Goal: Transaction & Acquisition: Purchase product/service

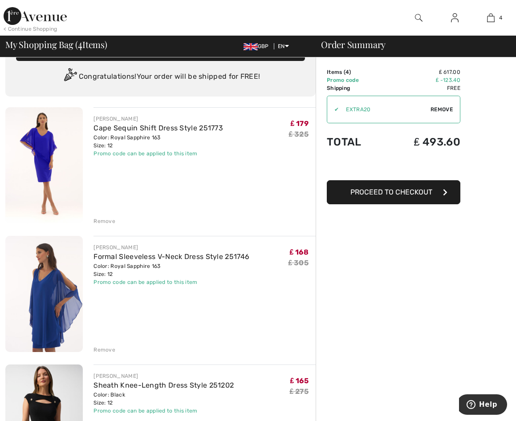
scroll to position [45, 0]
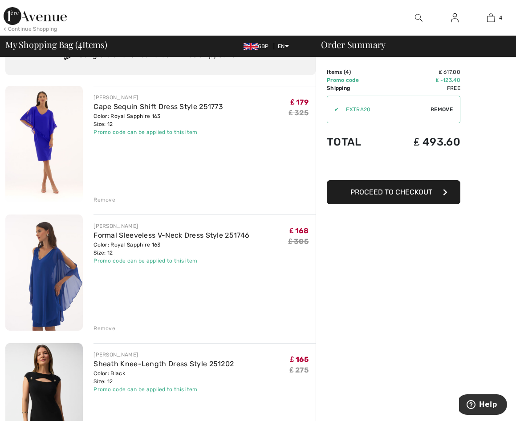
click at [101, 200] on div "Remove" at bounding box center [105, 200] width 22 height 8
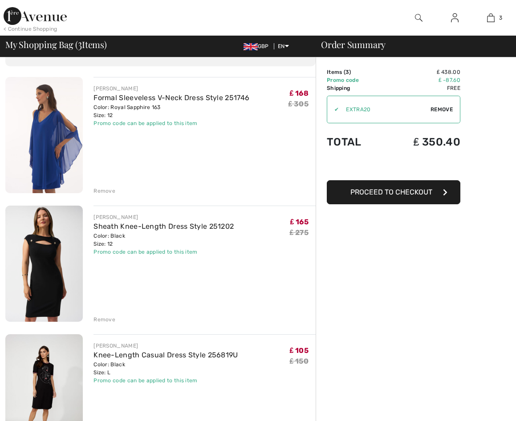
scroll to position [0, 0]
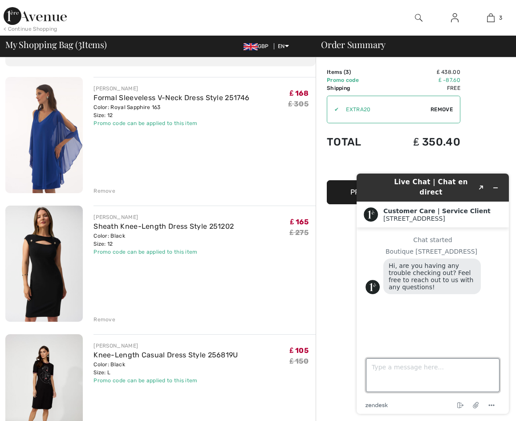
click at [377, 367] on textarea "Type a message here..." at bounding box center [433, 376] width 134 height 34
type textarea "Yes, I have a credit of £181.00 on my account and I am struggling to see where …"
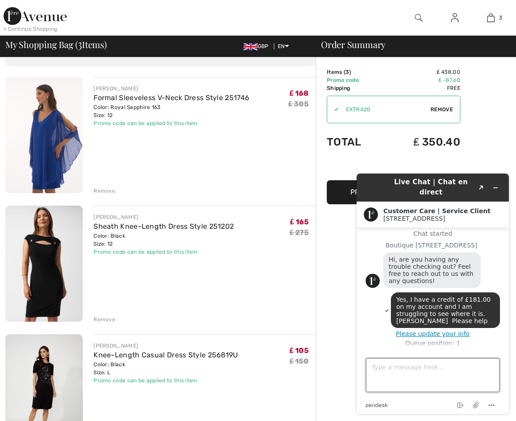
scroll to position [10, 0]
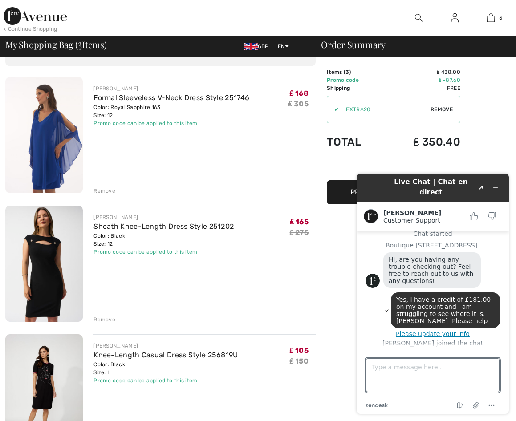
click at [433, 331] on button "Please update your info" at bounding box center [433, 333] width 135 height 7
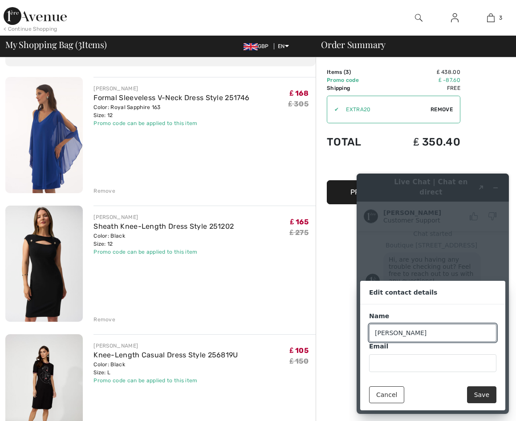
scroll to position [41, 0]
type input "Gillian Garforth"
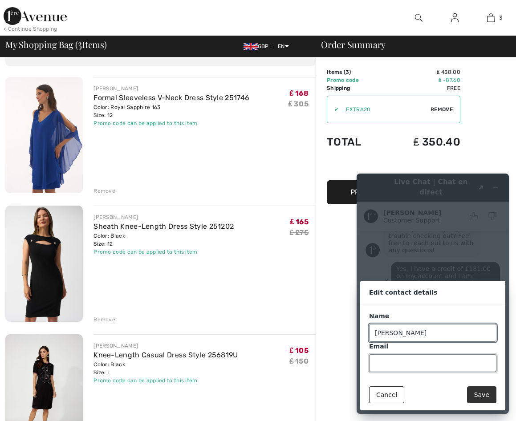
click at [380, 367] on input "Email" at bounding box center [432, 364] width 127 height 18
type input "gilliangarforth001@gmail.com"
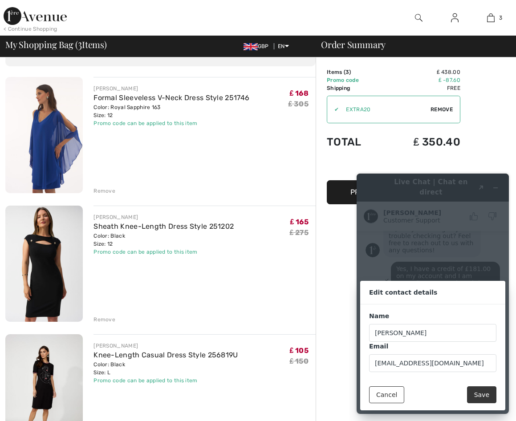
click at [482, 395] on button "Save" at bounding box center [481, 395] width 29 height 17
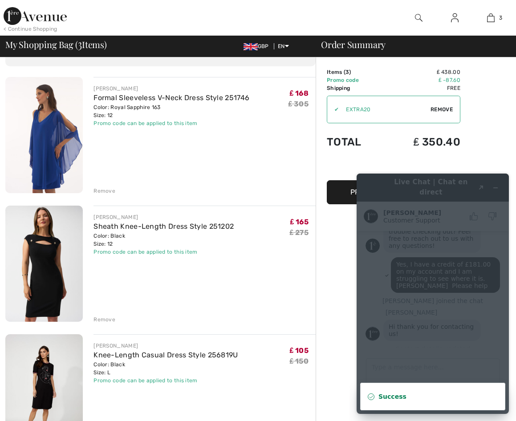
click at [389, 398] on strong "Success" at bounding box center [393, 396] width 28 height 7
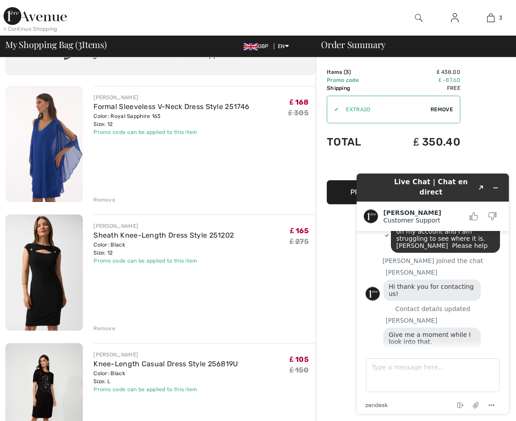
scroll to position [171, 0]
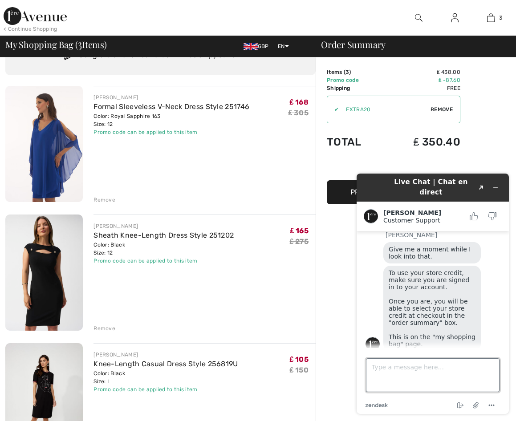
click at [381, 368] on textarea "Type a message here..." at bounding box center [433, 376] width 134 height 34
type textarea "Im in the My shopping bag page but cant see it."
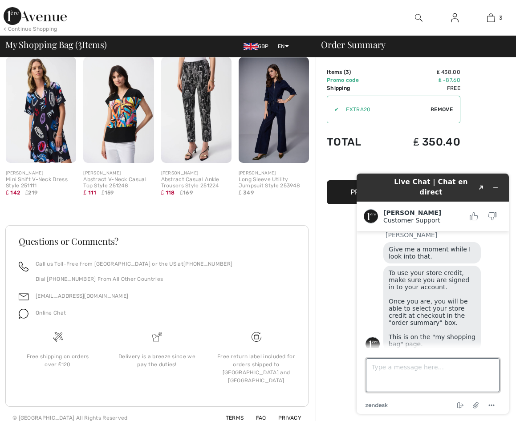
scroll to position [196, 0]
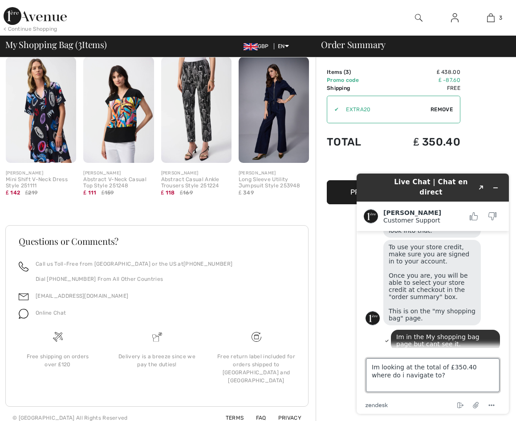
type textarea "Im looking at the total of £350.40 where do i navigate to?"
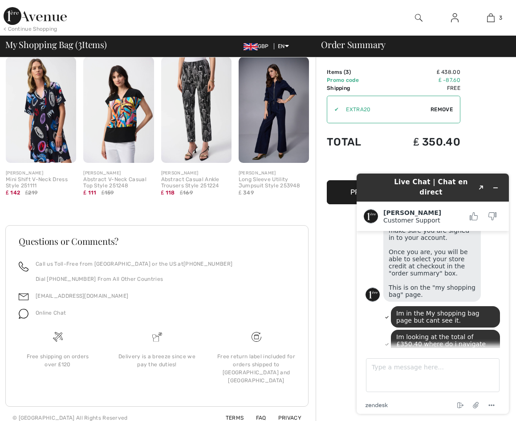
click at [456, 16] on img at bounding box center [455, 17] width 8 height 11
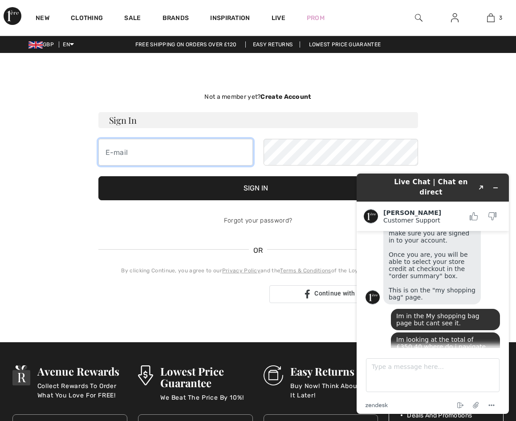
click at [146, 156] on input "email" at bounding box center [175, 152] width 155 height 27
type input "[EMAIL_ADDRESS][DOMAIN_NAME]"
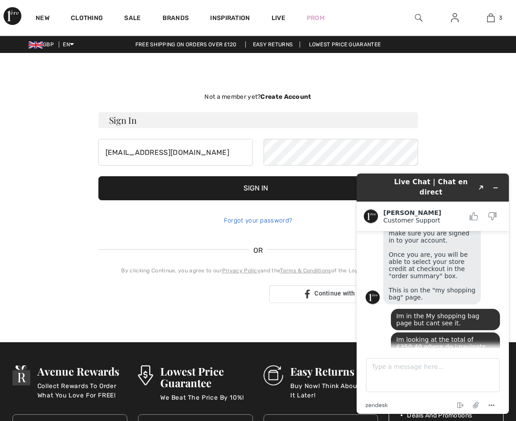
click at [269, 220] on link "Forgot your password?" at bounding box center [258, 221] width 68 height 8
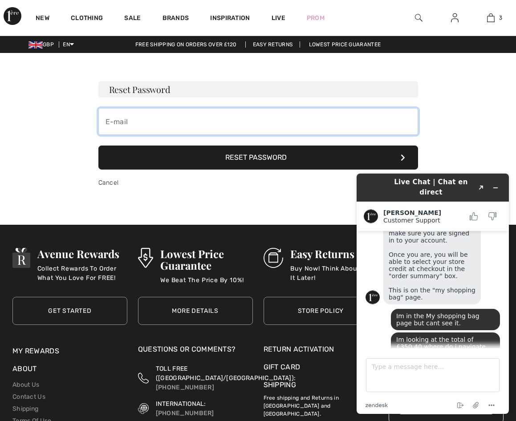
click at [200, 126] on input "email" at bounding box center [258, 121] width 320 height 27
type input "[EMAIL_ADDRESS][DOMAIN_NAME]"
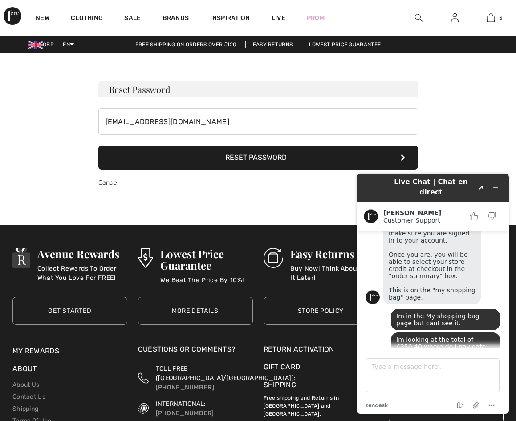
click at [241, 154] on button "Reset Password" at bounding box center [258, 158] width 320 height 24
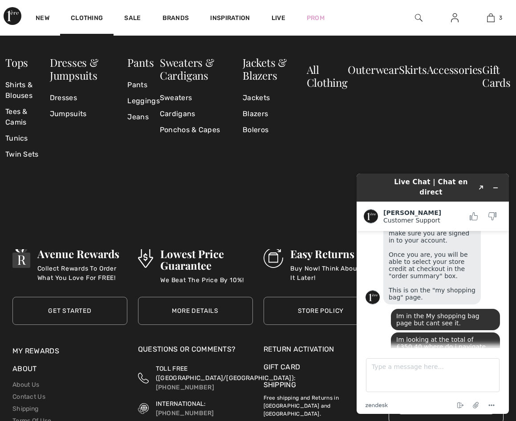
scroll to position [232, 0]
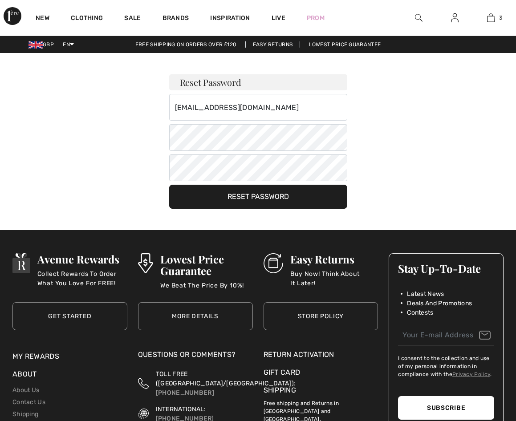
scroll to position [232, 0]
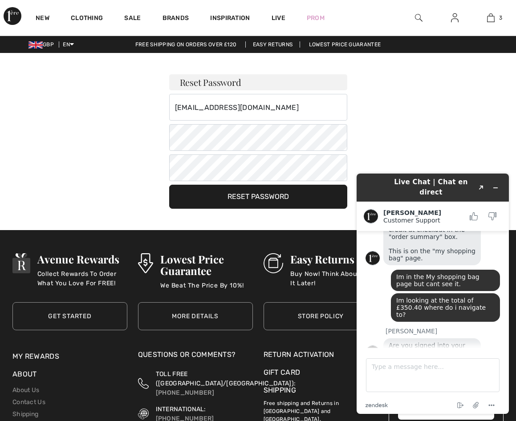
click at [229, 192] on button "Reset Password" at bounding box center [258, 197] width 178 height 24
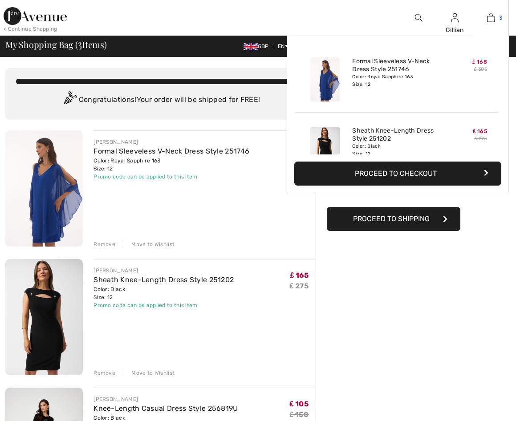
scroll to position [232, 0]
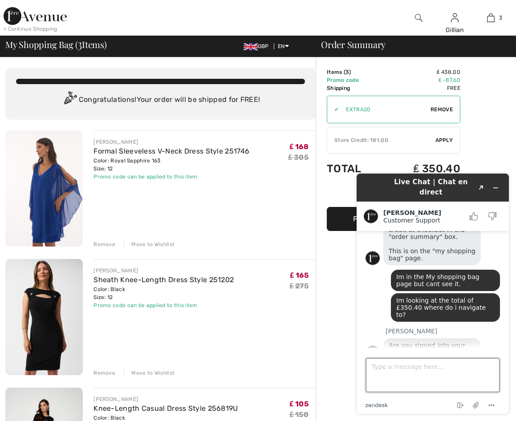
click at [375, 373] on textarea "Type a message here..." at bounding box center [433, 376] width 134 height 34
type textarea "Ive just signed in I had to change my password. What do I do now?"
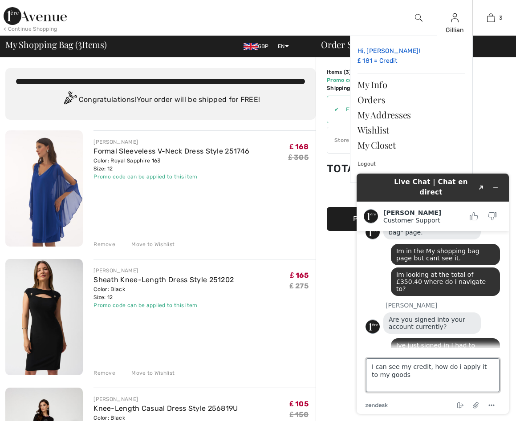
type textarea "I can see my credit, how do i apply it to my goods?"
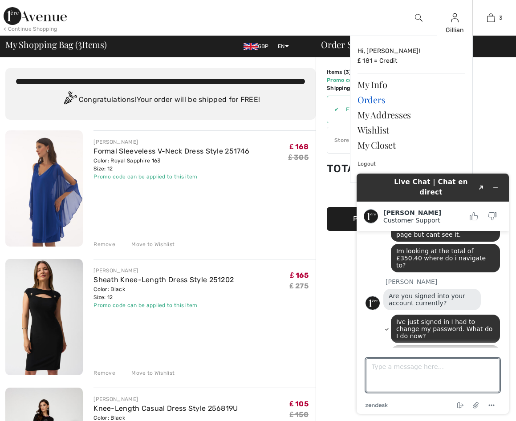
click at [374, 99] on link "Orders" at bounding box center [412, 99] width 108 height 15
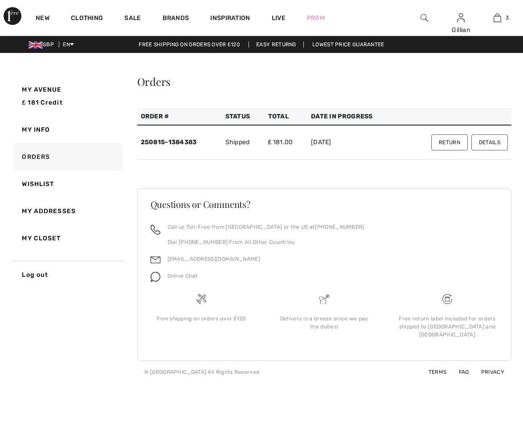
scroll to position [281, 0]
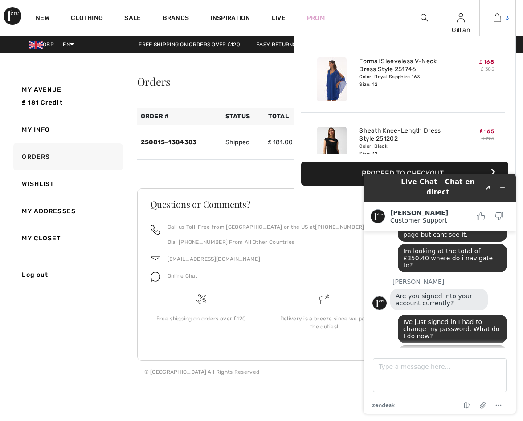
click at [498, 16] on img at bounding box center [498, 17] width 8 height 11
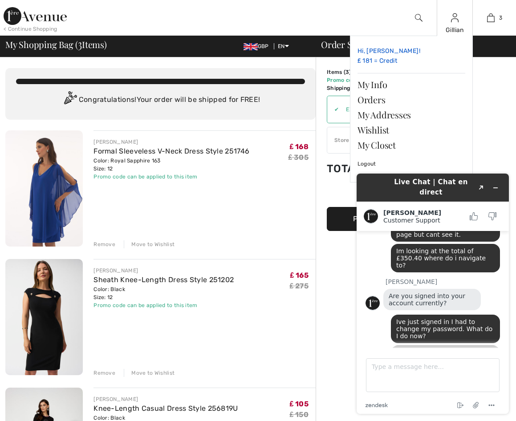
click at [395, 59] on link "Hi, Gillian! ₤ 181 = Credit" at bounding box center [412, 56] width 108 height 26
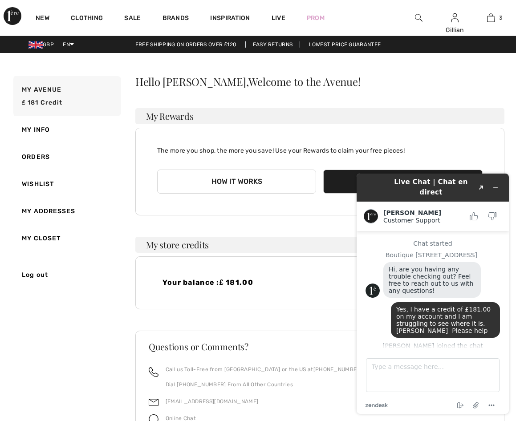
scroll to position [281, 0]
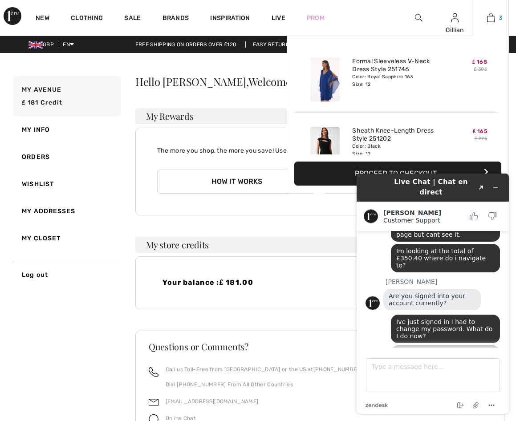
click at [492, 18] on img at bounding box center [491, 17] width 8 height 11
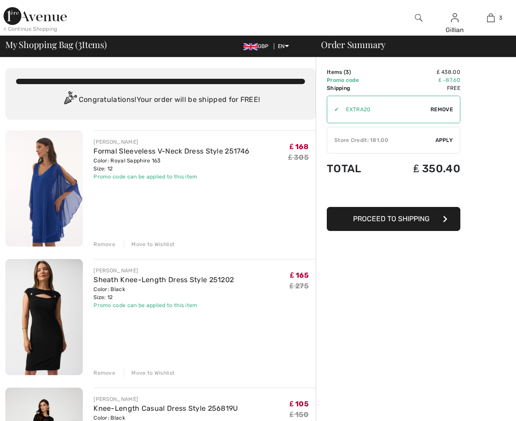
scroll to position [281, 0]
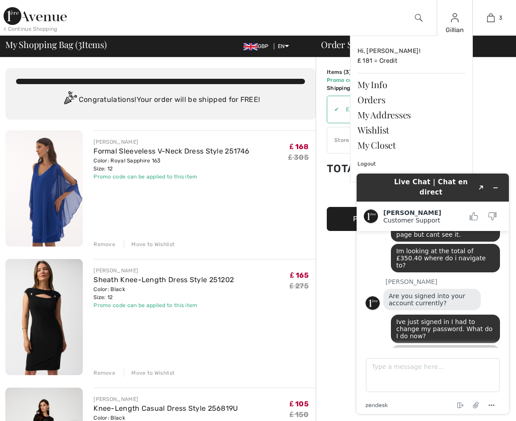
click at [457, 17] on img at bounding box center [455, 17] width 8 height 11
click at [388, 54] on link "Hi, [PERSON_NAME]! ₤ 181 = Credit" at bounding box center [412, 56] width 108 height 26
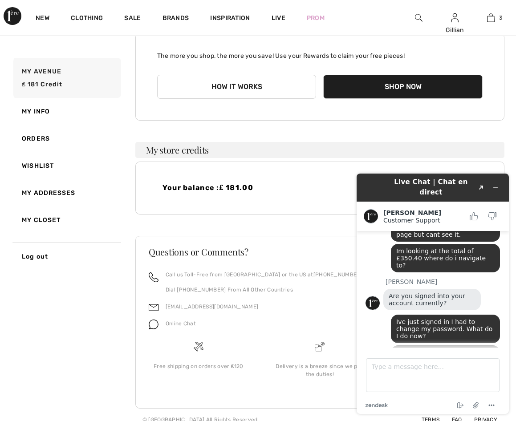
scroll to position [97, 0]
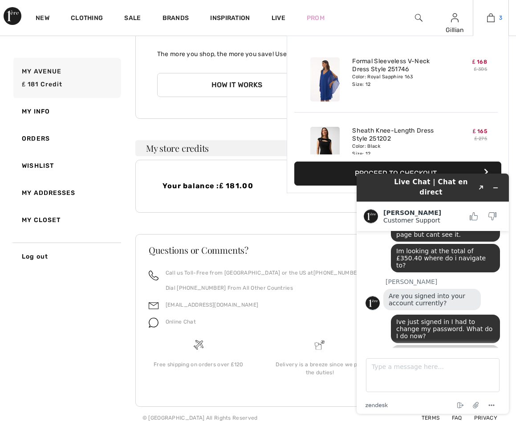
click at [492, 18] on img at bounding box center [491, 17] width 8 height 11
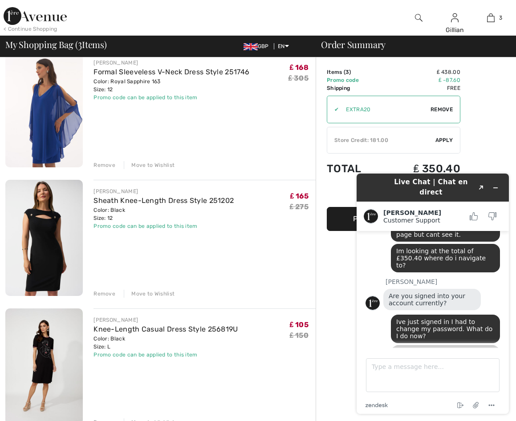
scroll to position [89, 0]
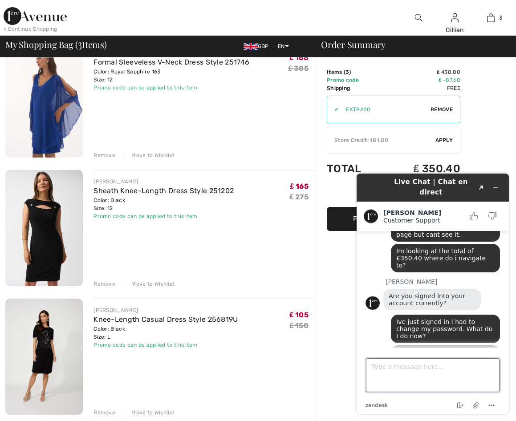
click at [383, 376] on textarea "Type a message here..." at bounding box center [433, 376] width 134 height 34
click at [457, 368] on textarea "the store credit doesnt go onto the Total" at bounding box center [433, 376] width 134 height 34
type textarea "the store credit doesnt go off the Total"
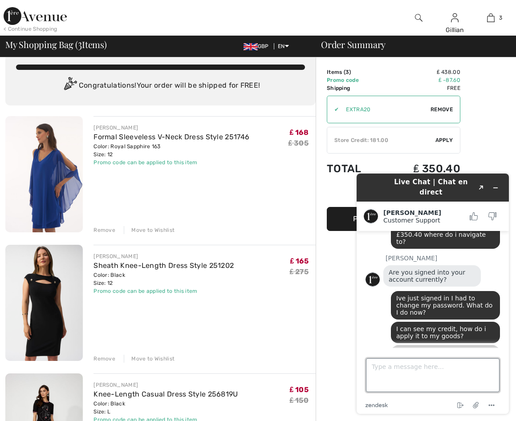
scroll to position [0, 0]
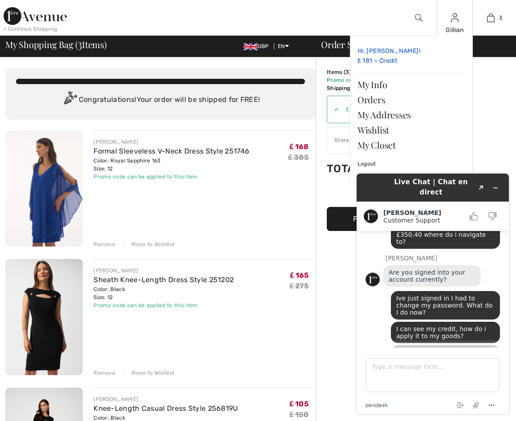
click at [404, 55] on link "Hi, Gillian! ₤ 181 = Credit" at bounding box center [412, 56] width 108 height 26
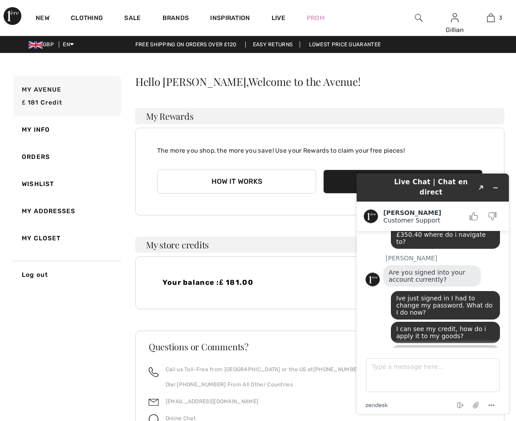
scroll to position [344, 0]
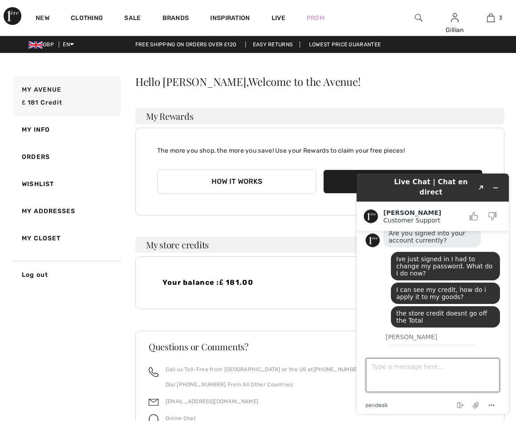
click at [427, 379] on textarea "Type a message here..." at bounding box center [433, 376] width 134 height 34
type textarea "um I dont know how"
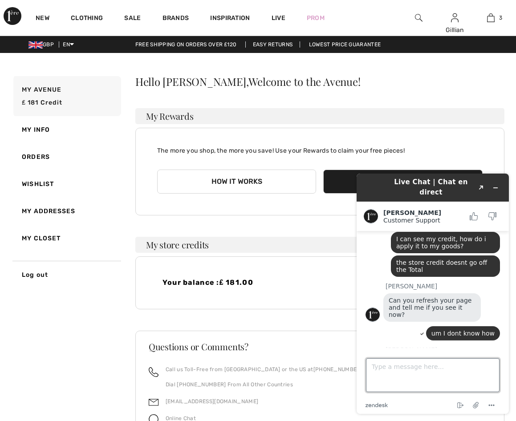
scroll to position [395, 0]
type textarea "yes"
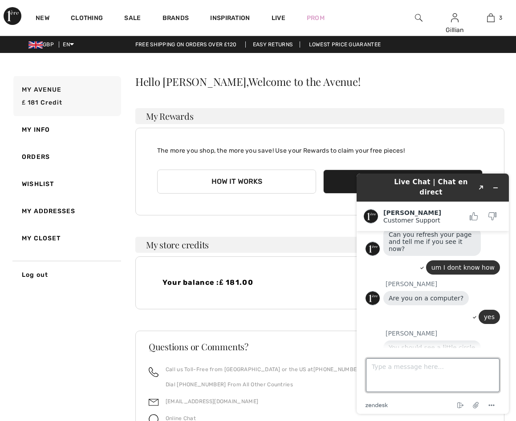
scroll to position [460, 0]
type textarea "ok"
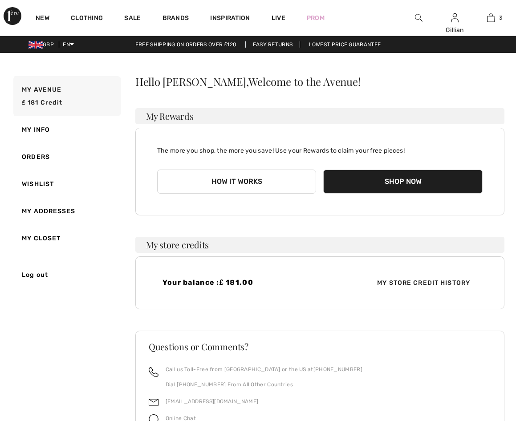
scroll to position [479, 0]
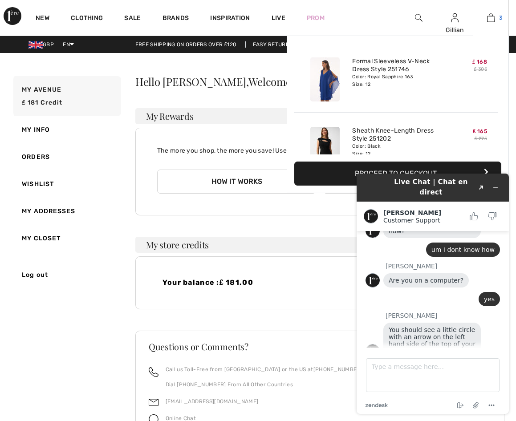
click at [493, 19] on img at bounding box center [491, 17] width 8 height 11
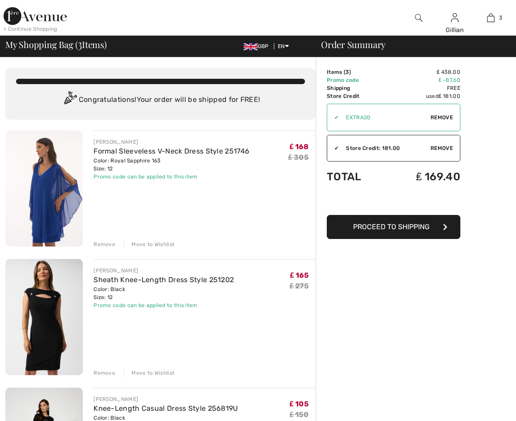
scroll to position [511, 0]
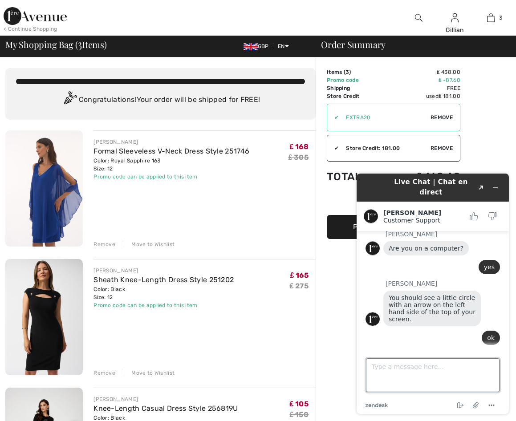
click at [397, 371] on textarea "Type a message here..." at bounding box center [433, 376] width 134 height 34
type textarea "Oh I think something has worked... thank you, here goes.."
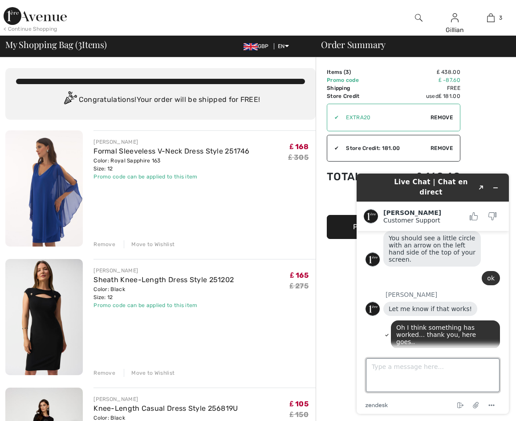
scroll to position [569, 0]
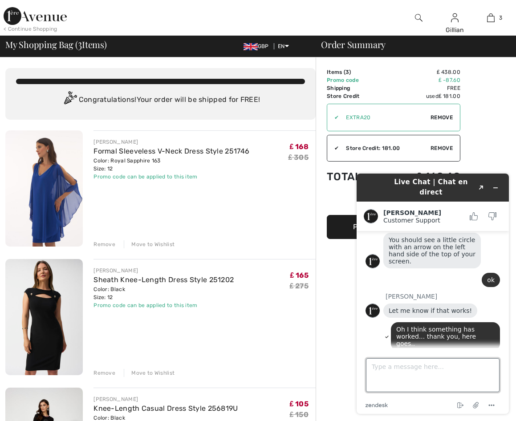
click at [382, 385] on textarea "Type a message here..." at bounding box center [433, 376] width 134 height 34
type textarea "Im looking for the Total but its underneath our chat I think. Shall i sign off …"
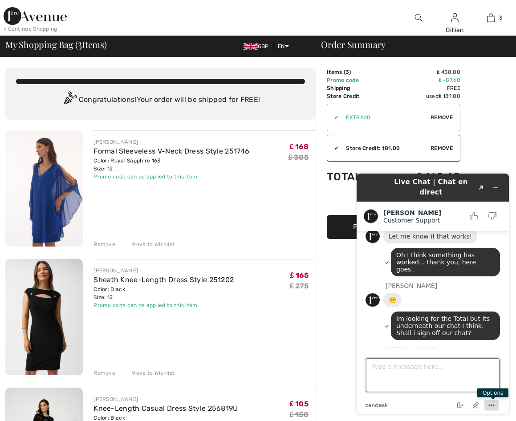
scroll to position [641, 0]
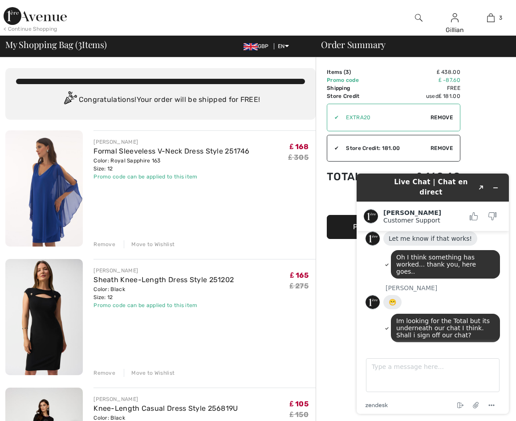
click at [342, 226] on button "Proceed to Shipping" at bounding box center [394, 227] width 134 height 24
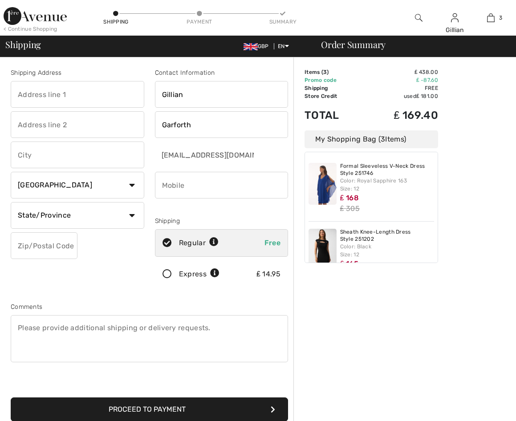
scroll to position [641, 0]
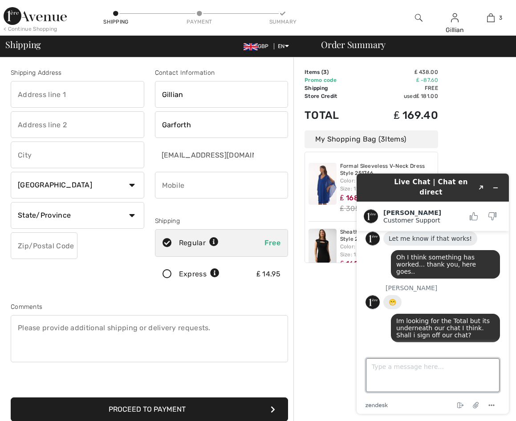
click at [392, 369] on textarea "Type a message here..." at bounding box center [433, 376] width 134 height 34
type textarea "YYYEEESSS"
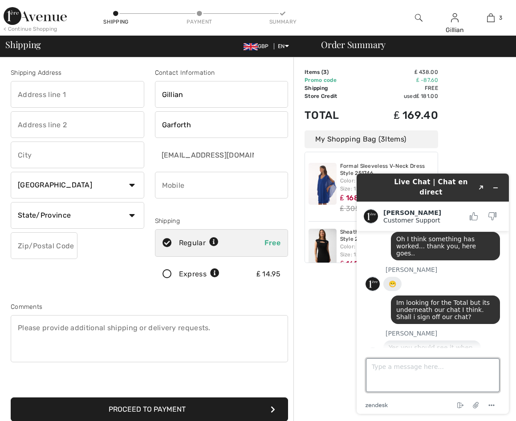
click at [383, 375] on textarea "Type a message here..." at bounding box center [433, 376] width 134 height 34
type textarea "Thank you"
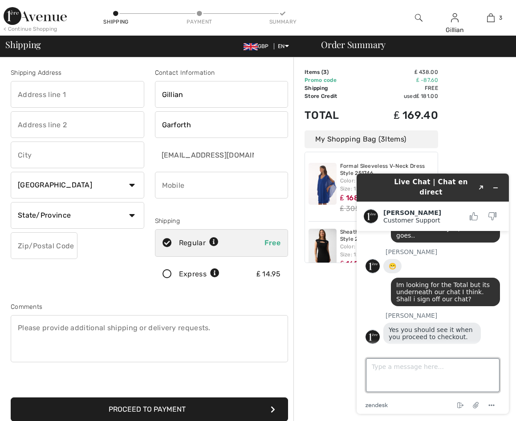
scroll to position [676, 0]
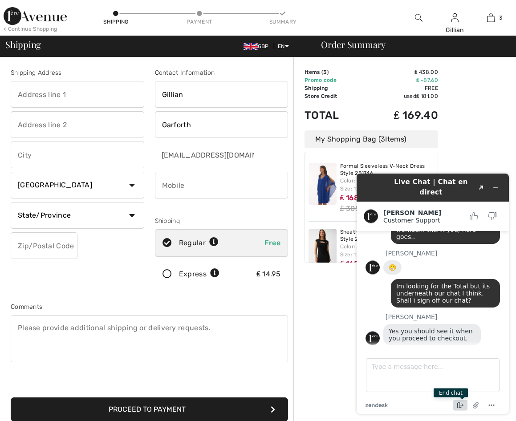
click at [458, 407] on icon "End chat" at bounding box center [460, 405] width 11 height 11
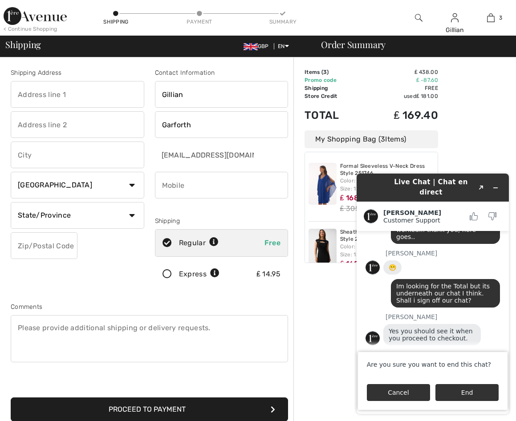
click at [420, 392] on button "Cancel" at bounding box center [398, 392] width 63 height 17
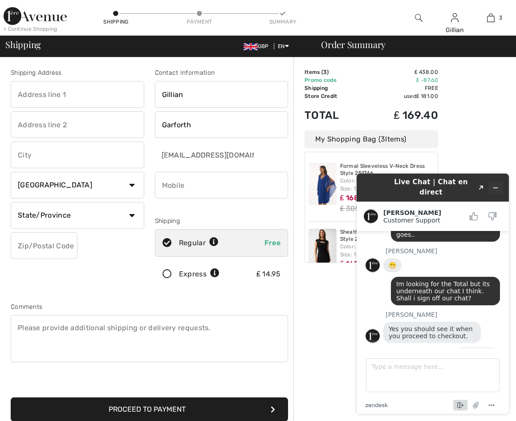
scroll to position [708, 0]
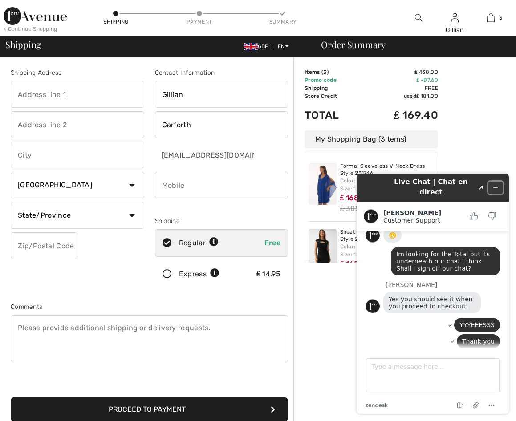
click at [496, 185] on icon "Minimize widget" at bounding box center [496, 188] width 6 height 6
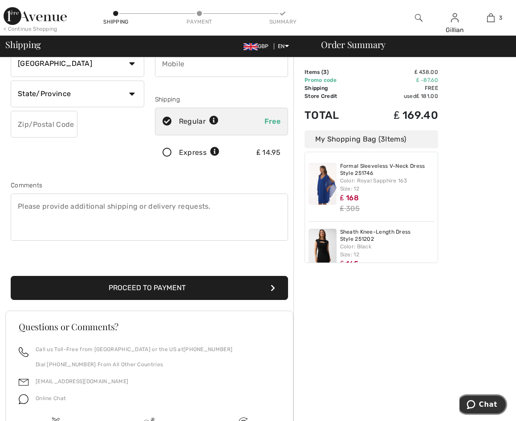
scroll to position [134, 0]
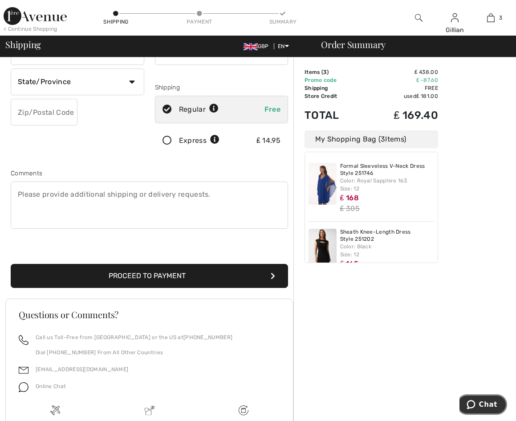
click at [489, 405] on span "Chat" at bounding box center [488, 405] width 18 height 8
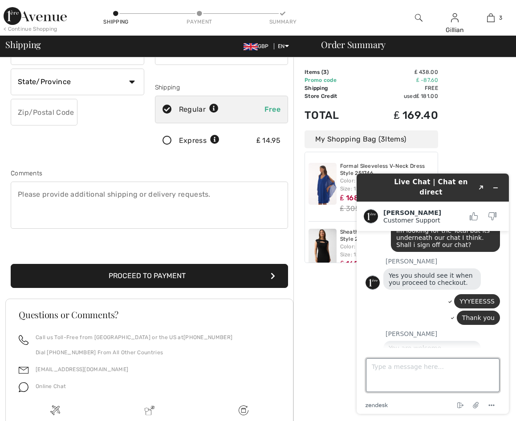
click at [388, 370] on textarea "Type a message here..." at bounding box center [433, 376] width 134 height 34
type textarea "Ok, Phew I need a Cuppa Now !!!"
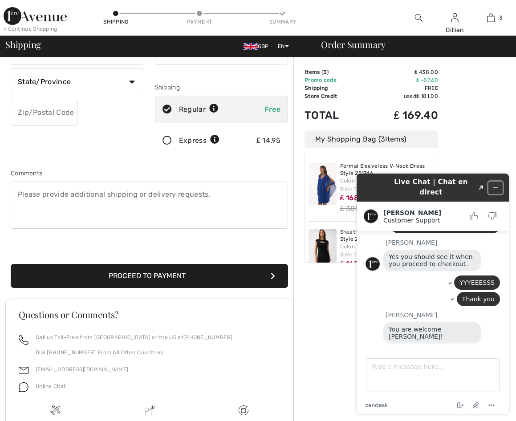
click at [496, 185] on icon "Minimize widget" at bounding box center [496, 188] width 6 height 6
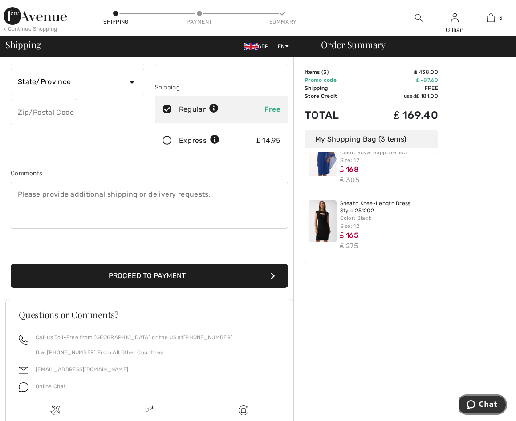
scroll to position [45, 0]
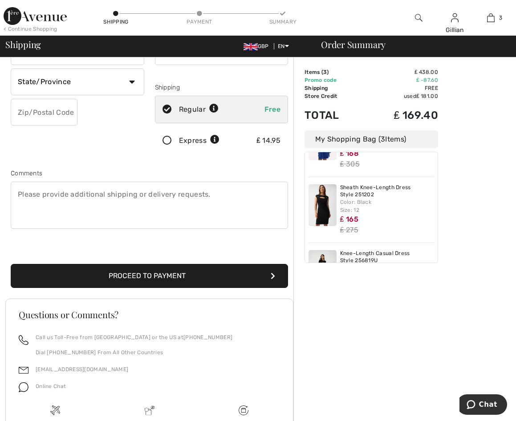
click at [257, 274] on button "Proceed to Payment" at bounding box center [149, 276] width 277 height 24
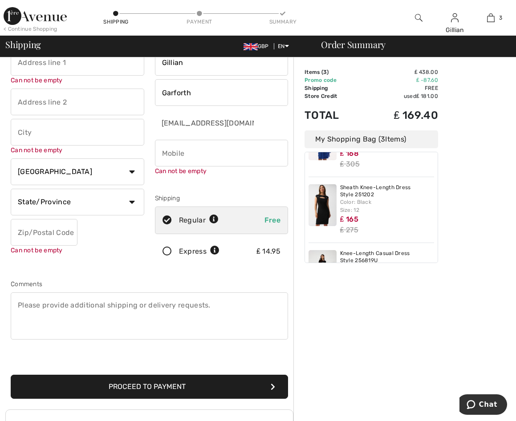
scroll to position [10, 0]
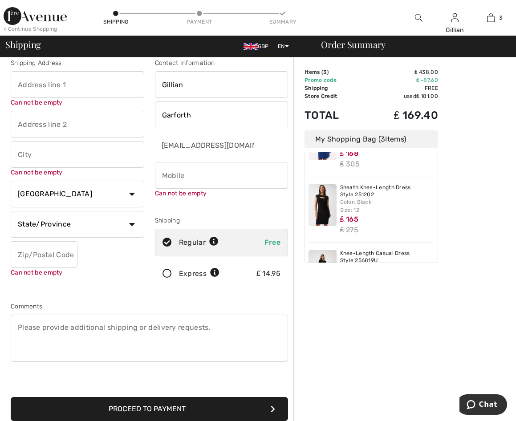
click at [218, 174] on input "phone" at bounding box center [222, 175] width 134 height 27
type input "07827974450"
type input "Chestnut House"
type input "RUGBY"
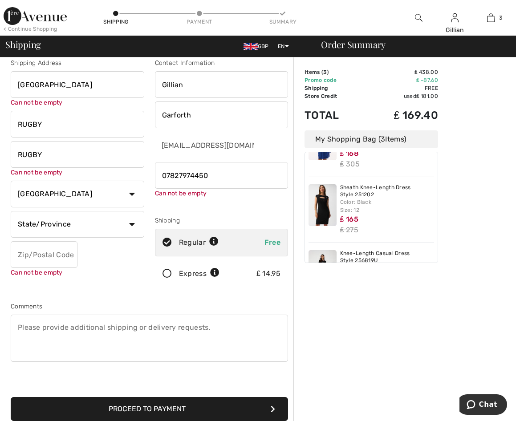
select select "GB"
type input "CV23 9FA"
type input "WARKS"
type input "CV239FA"
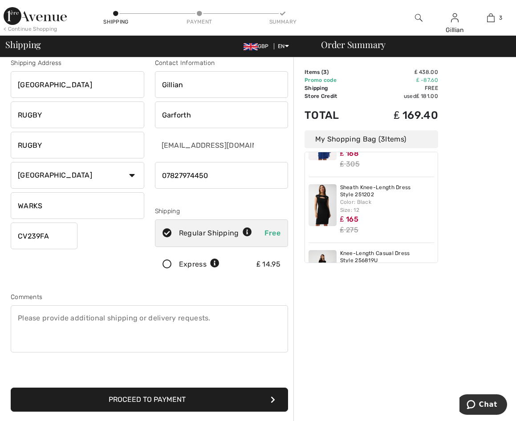
scroll to position [0, 0]
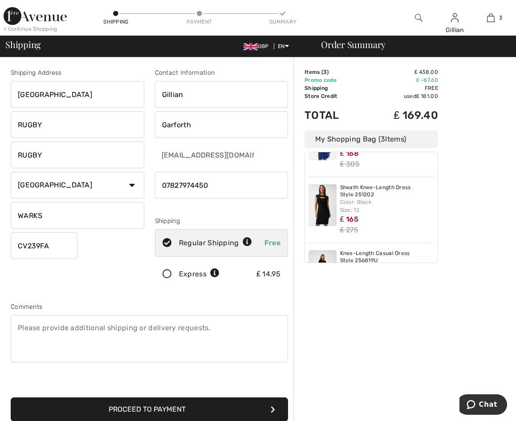
click at [139, 409] on button "Proceed to Payment" at bounding box center [149, 410] width 277 height 24
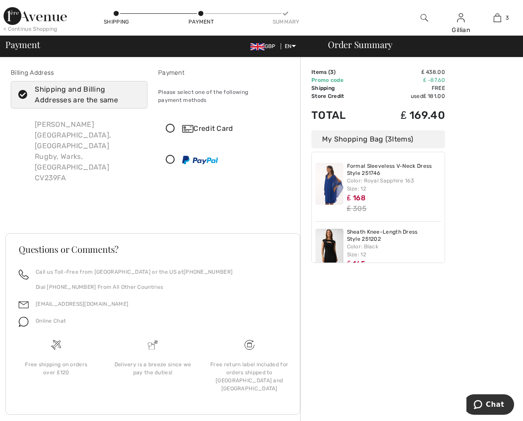
click at [171, 155] on icon at bounding box center [171, 159] width 24 height 9
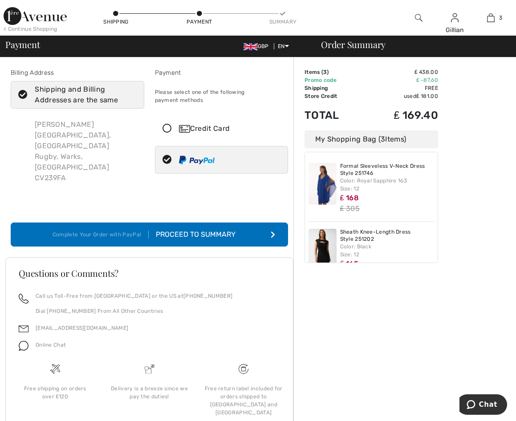
click at [195, 229] on div "Proceed to Summary" at bounding box center [198, 234] width 98 height 11
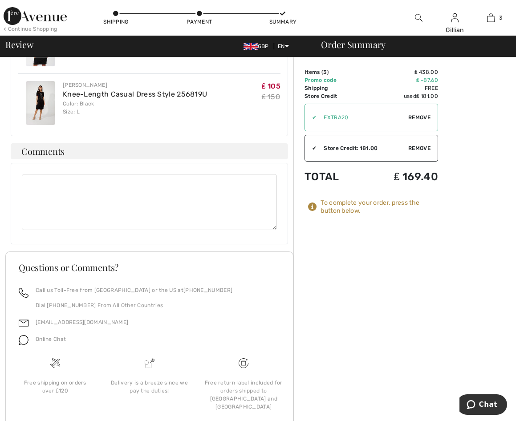
scroll to position [646, 0]
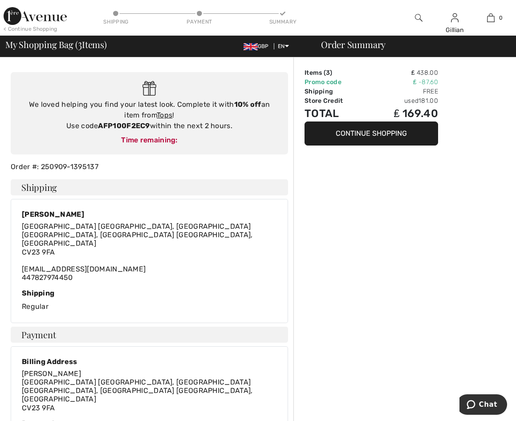
scroll to position [134, 0]
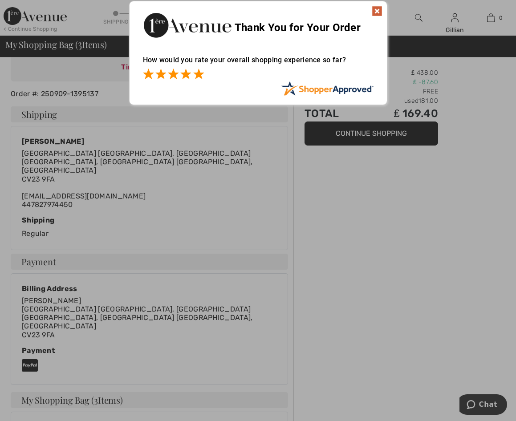
click at [200, 73] on span at bounding box center [198, 74] width 11 height 11
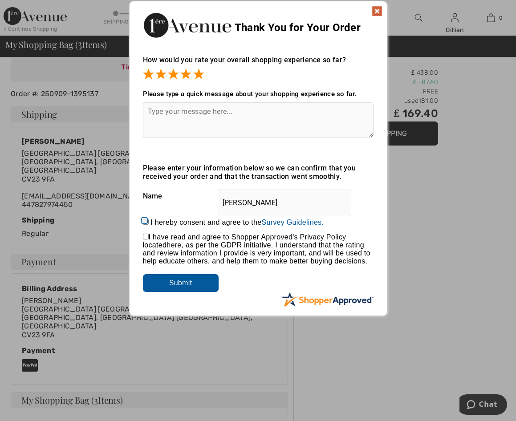
click at [191, 281] on input "Submit" at bounding box center [181, 283] width 76 height 18
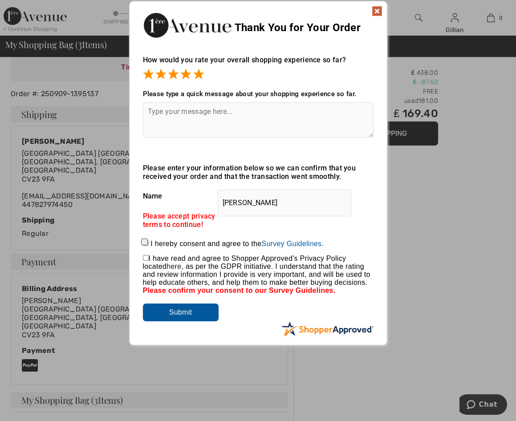
click at [378, 11] on img at bounding box center [377, 11] width 11 height 11
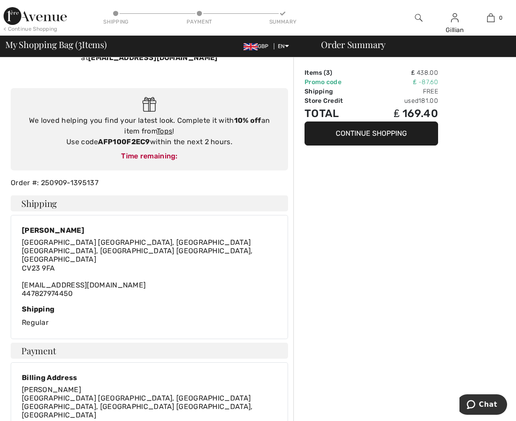
scroll to position [0, 0]
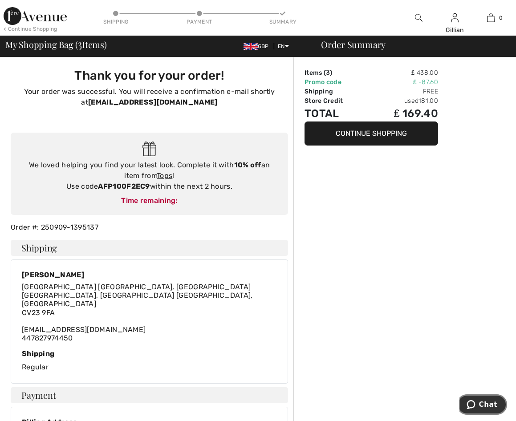
click at [479, 406] on span "Chat" at bounding box center [473, 404] width 12 height 9
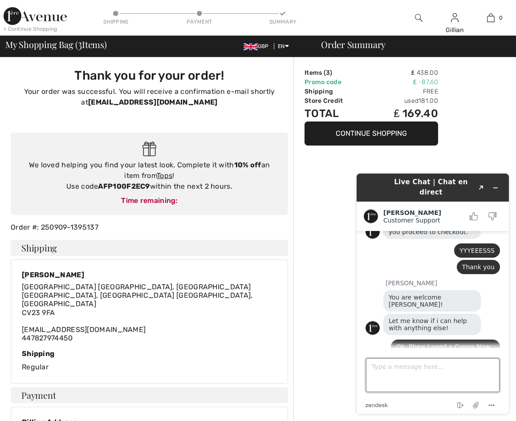
click at [433, 373] on textarea "Type a message here..." at bounding box center [433, 376] width 134 height 34
type textarea "Ive just lost your review page !!"
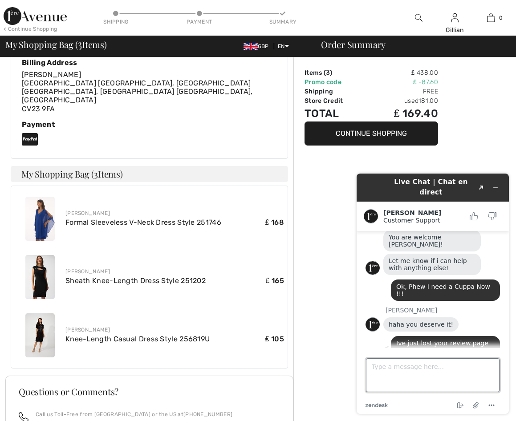
scroll to position [840, 0]
